Goal: Task Accomplishment & Management: Complete application form

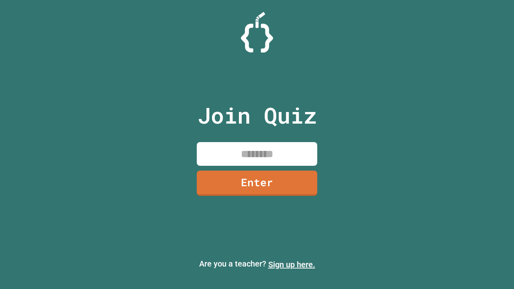
click at [292, 265] on link "Sign up here." at bounding box center [291, 265] width 47 height 10
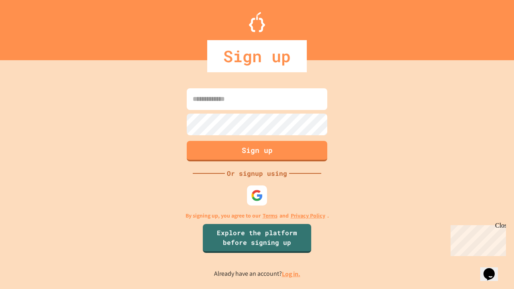
click at [292, 274] on link "Log in." at bounding box center [291, 274] width 18 height 8
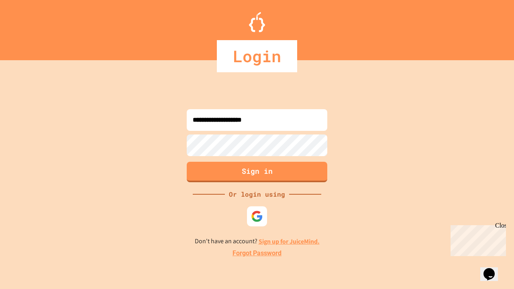
type input "**********"
